Goal: Task Accomplishment & Management: Complete application form

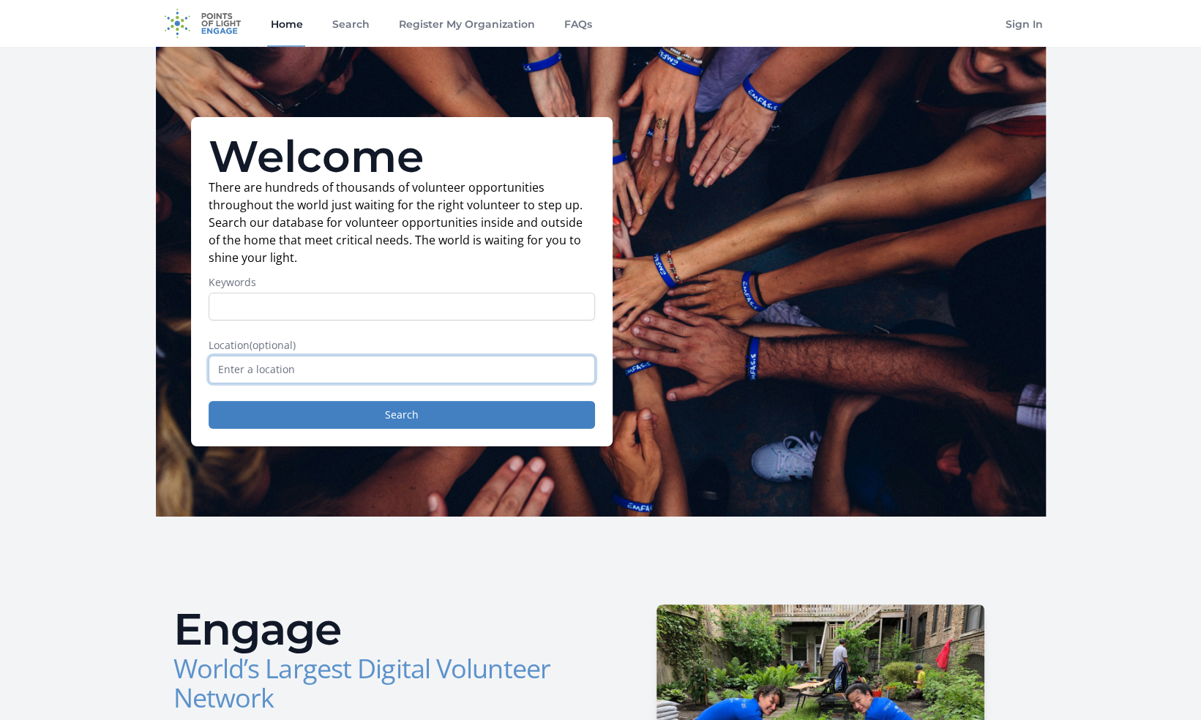
click at [264, 373] on input "text" at bounding box center [402, 370] width 387 height 28
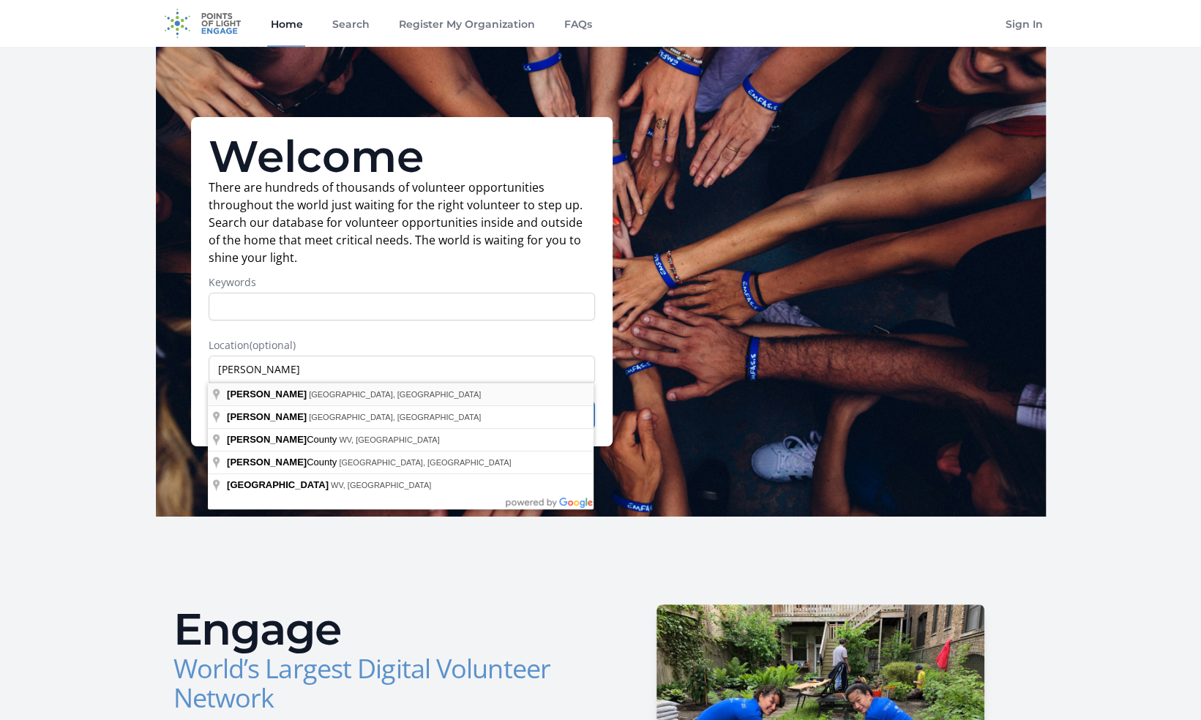
type input "[GEOGRAPHIC_DATA], [GEOGRAPHIC_DATA], [GEOGRAPHIC_DATA]"
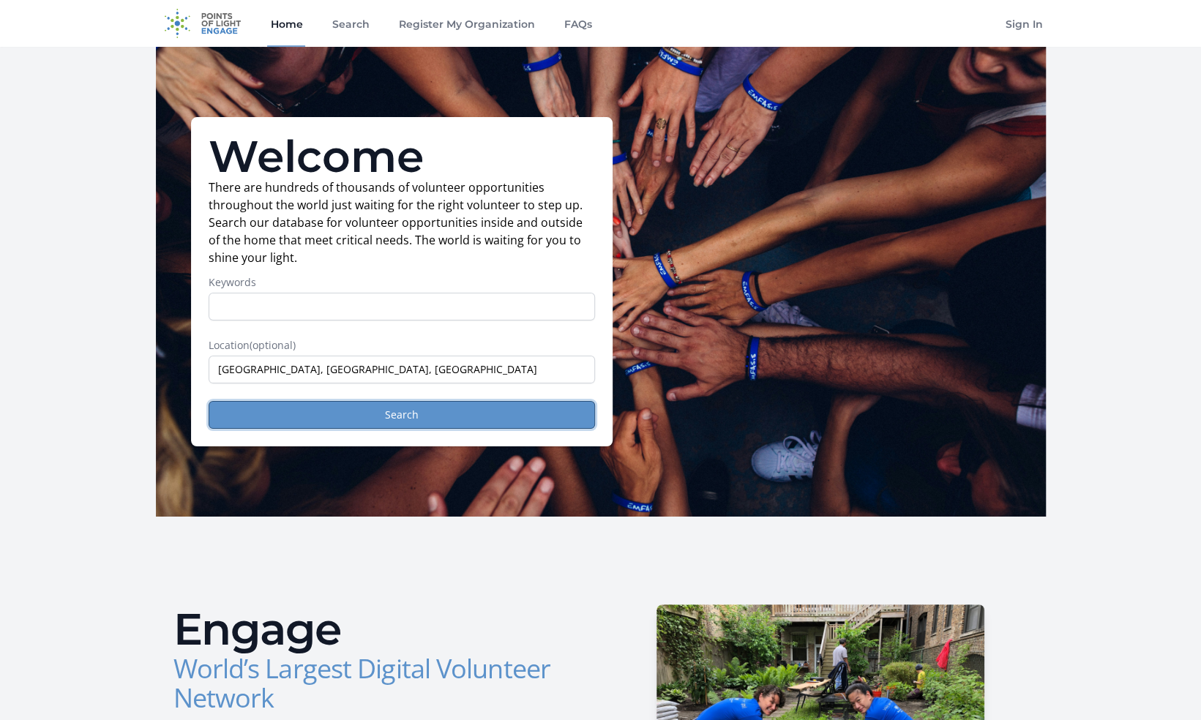
click at [270, 414] on button "Search" at bounding box center [402, 415] width 387 height 28
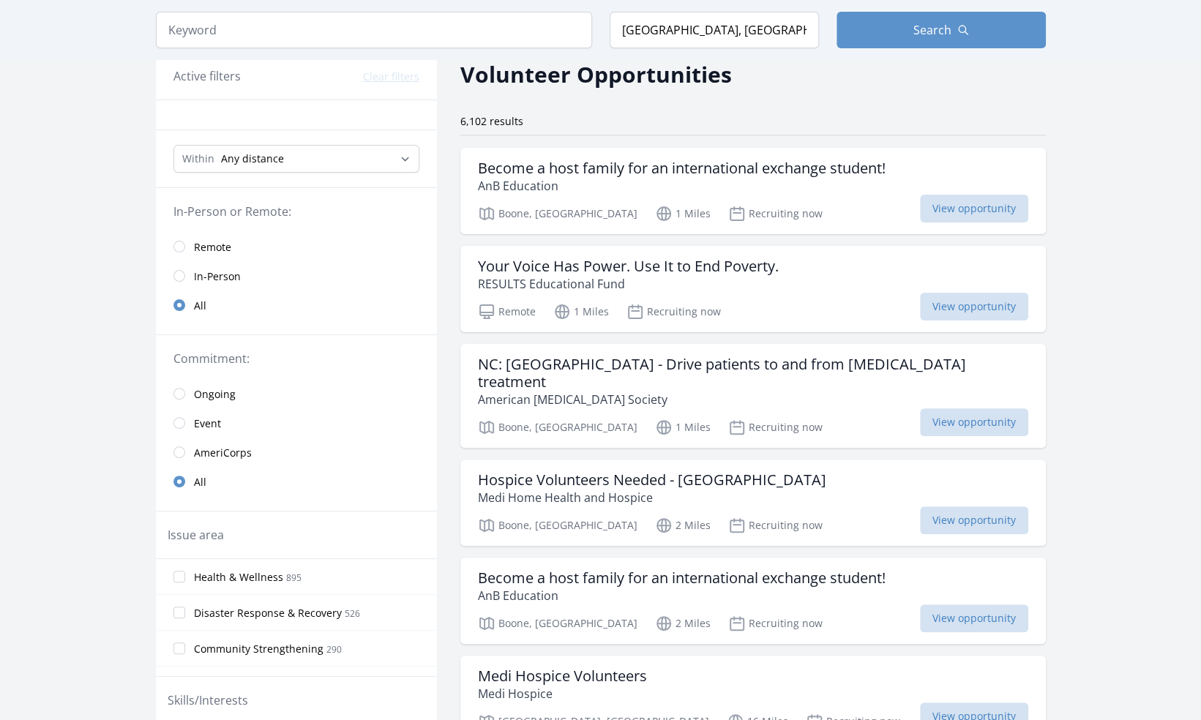
scroll to position [72, 0]
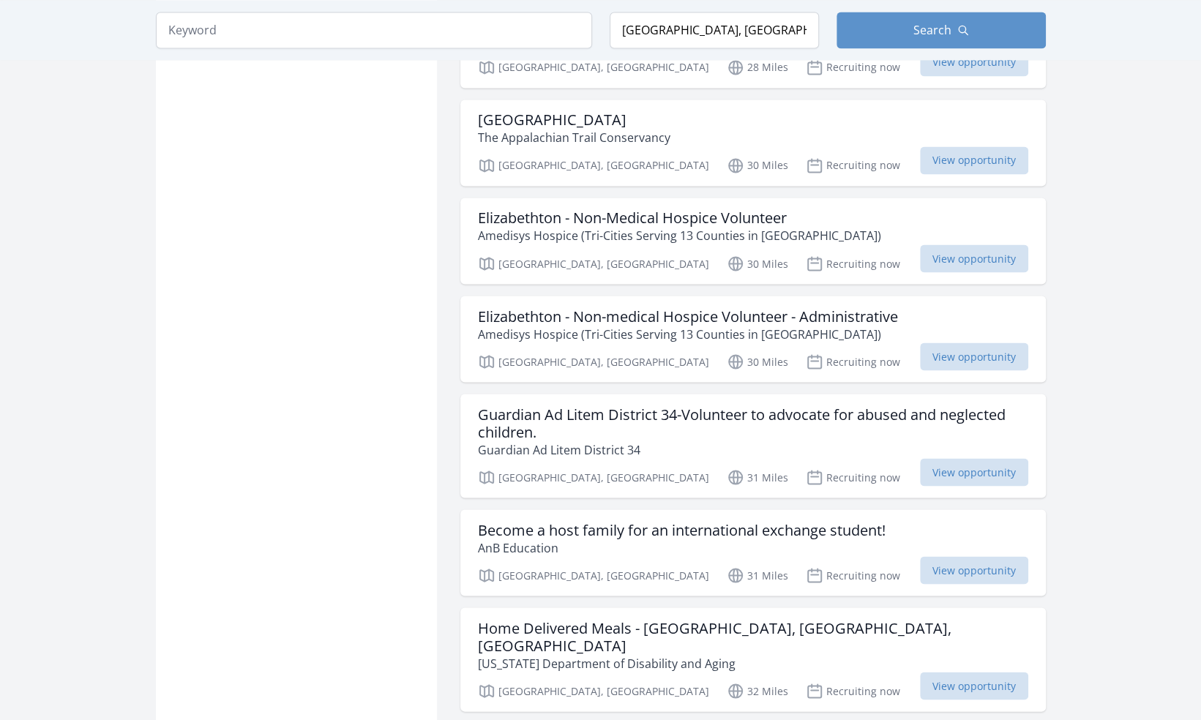
scroll to position [1542, 0]
click at [934, 457] on span "View opportunity" at bounding box center [974, 471] width 108 height 28
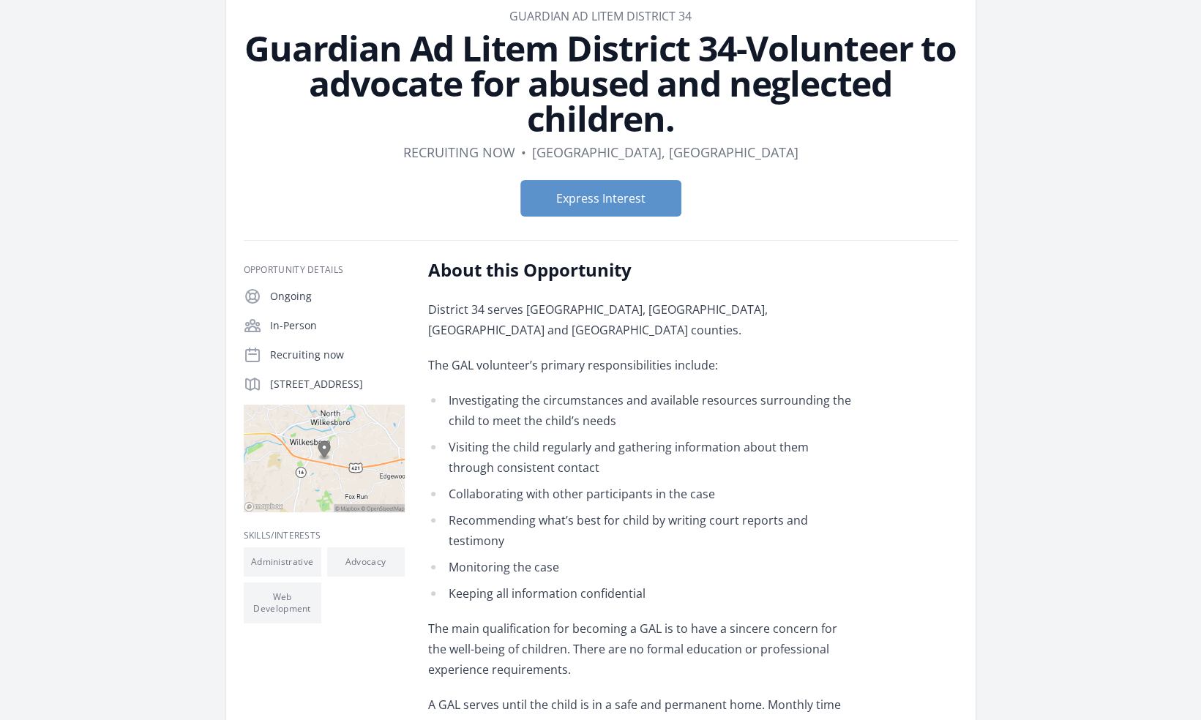
scroll to position [85, 0]
